Goal: Transaction & Acquisition: Purchase product/service

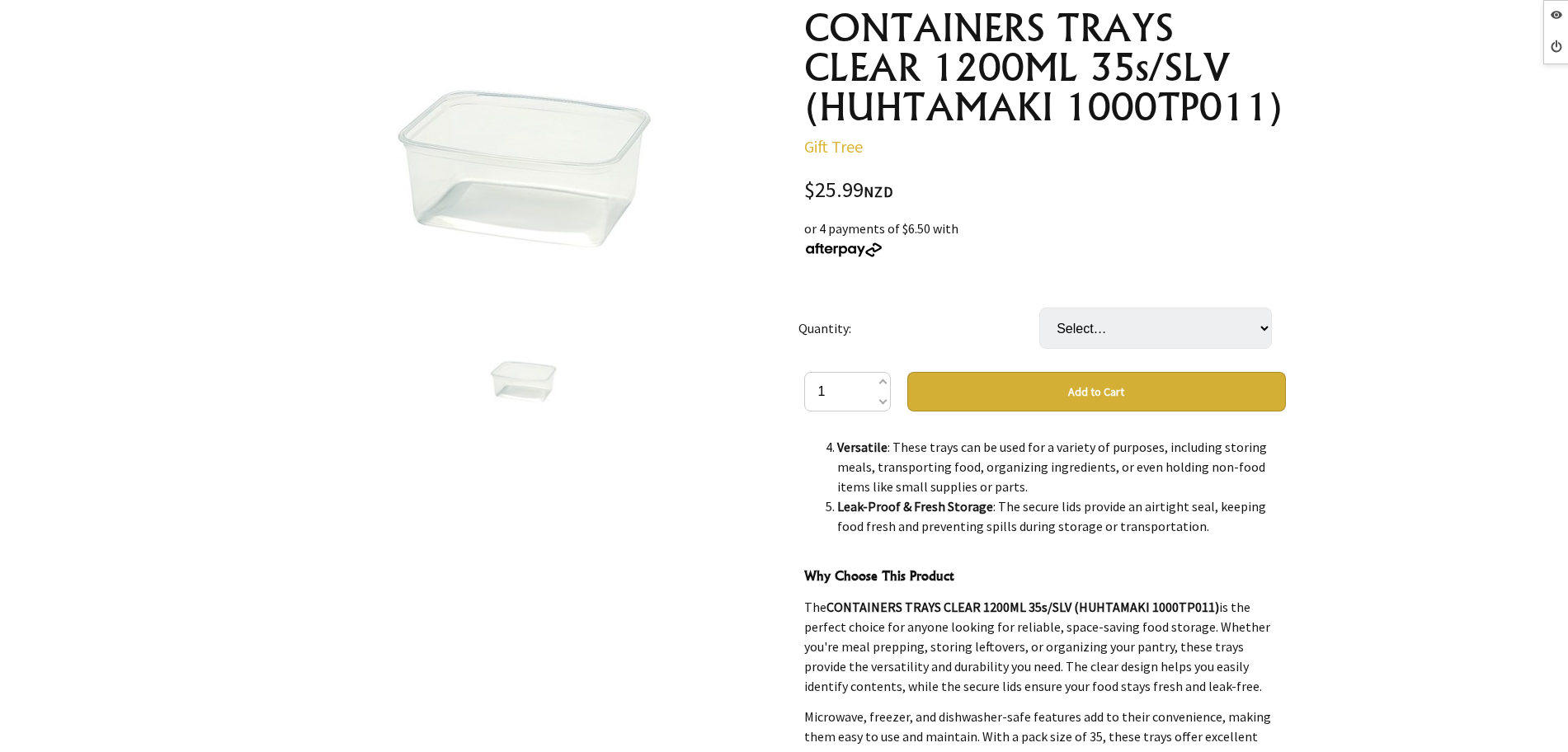
scroll to position [891, 0]
click at [1111, 322] on select "Select… 8 (+ $181.93)" at bounding box center [1155, 328] width 232 height 42
select select "8"
click at [1039, 307] on select "Select… 8 (+ $181.93)" at bounding box center [1155, 328] width 232 height 42
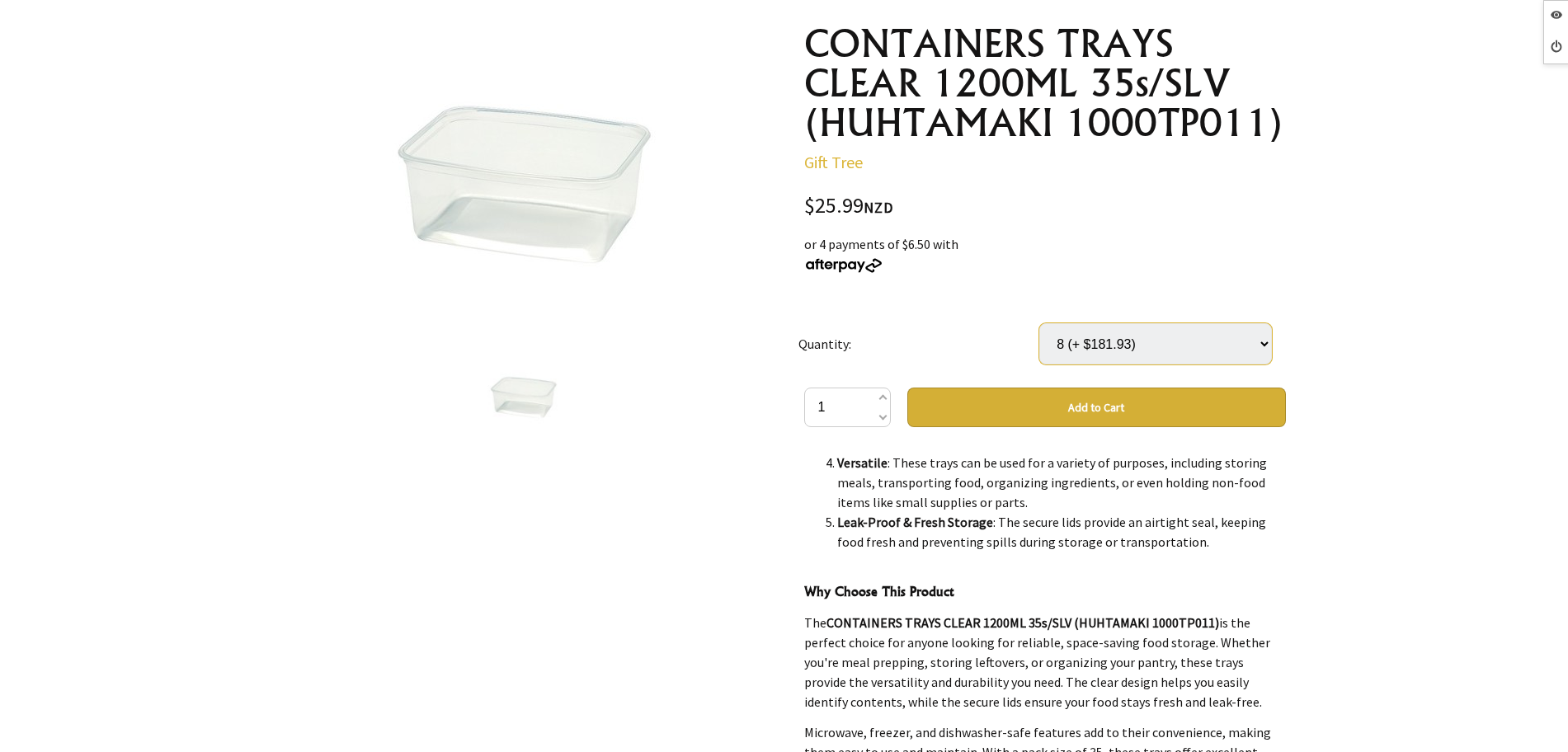
scroll to position [0, 0]
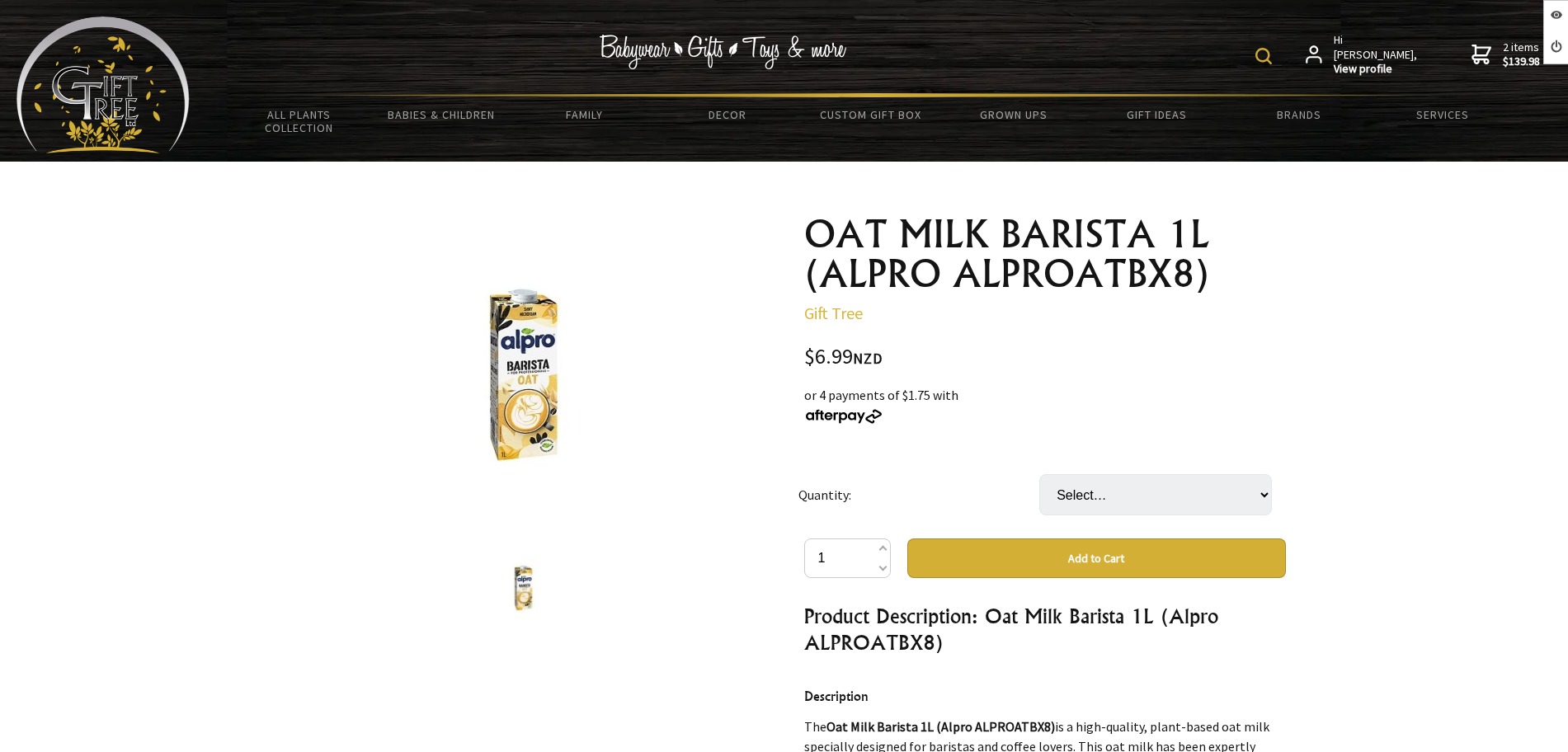
click at [1135, 562] on button "Add to Cart" at bounding box center [1096, 558] width 379 height 40
click at [1147, 487] on select "Select… 8 TET (+ $48.93)" at bounding box center [1155, 495] width 232 height 42
select select "8 TET"
click at [1039, 474] on select "Select… 8 TET (+ $48.93)" at bounding box center [1155, 495] width 232 height 42
